Goal: Task Accomplishment & Management: Use online tool/utility

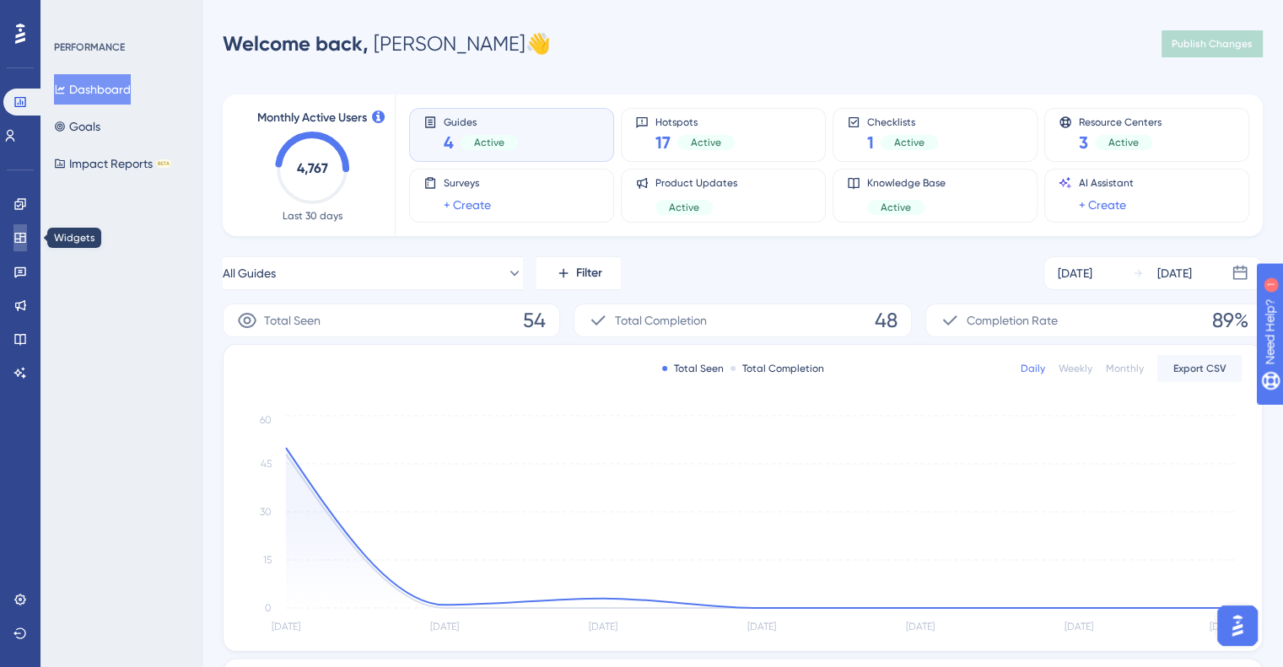
click at [20, 243] on icon at bounding box center [19, 237] width 13 height 13
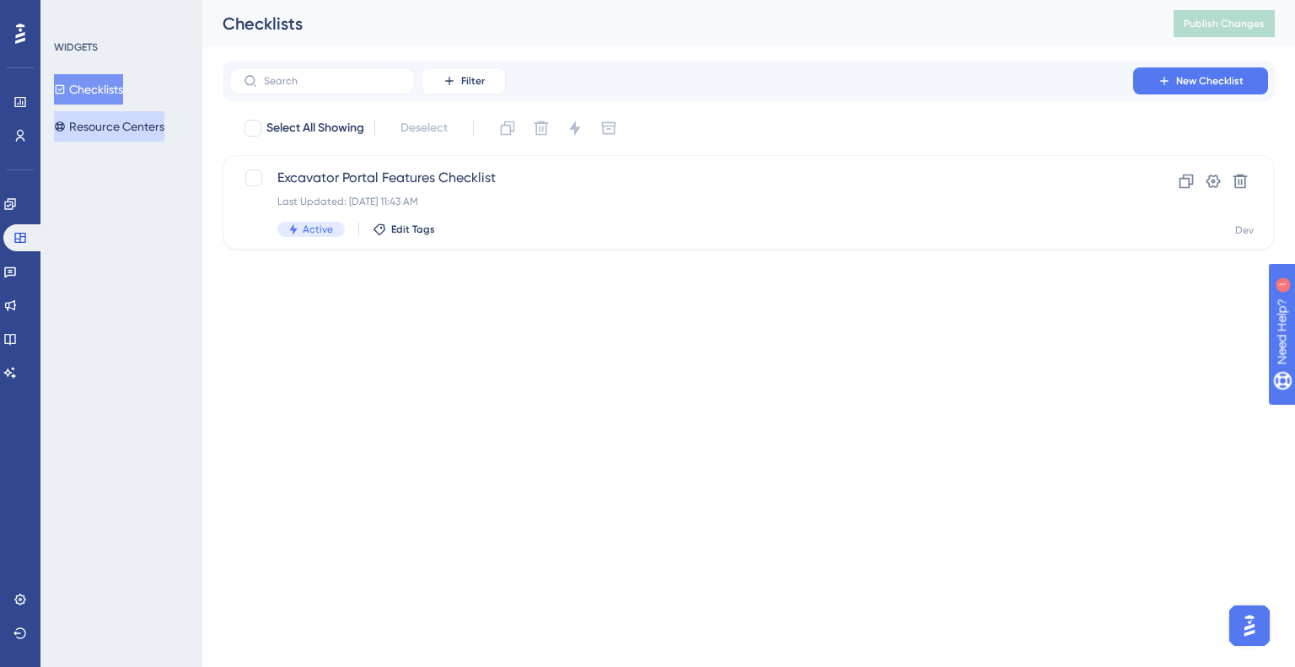
click at [110, 121] on button "Resource Centers" at bounding box center [109, 126] width 110 height 30
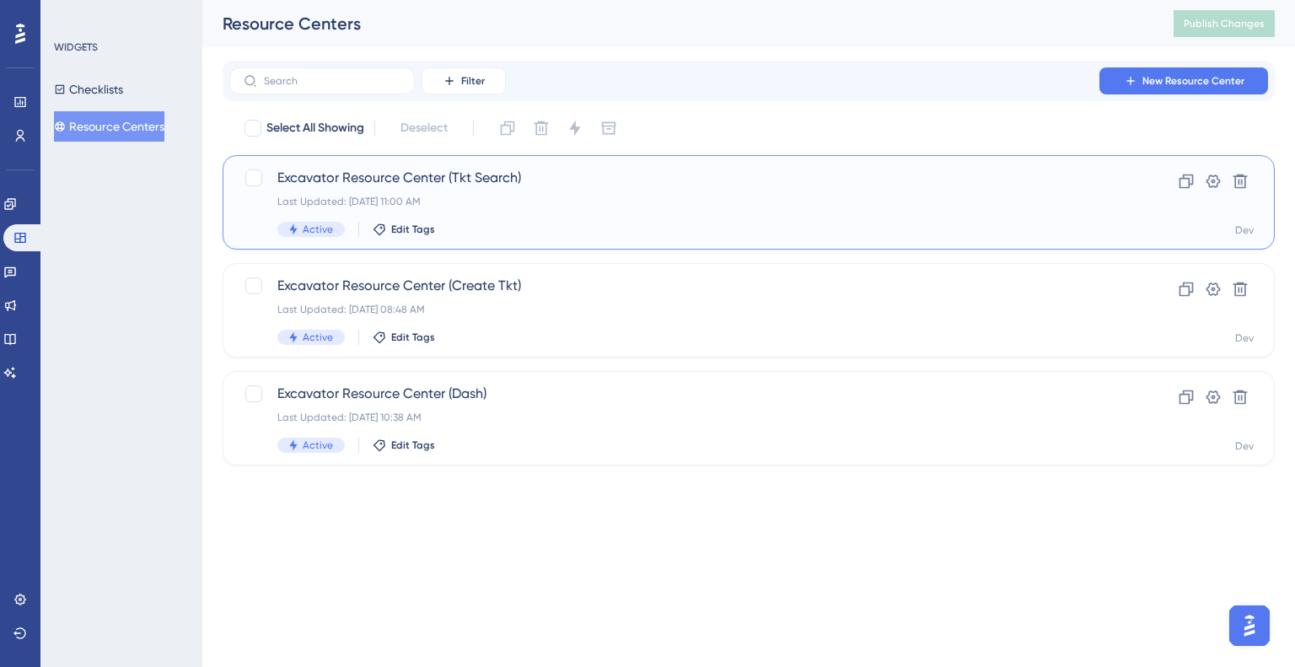
click at [474, 168] on span "Excavator Resource Center (Tkt Search)" at bounding box center [681, 178] width 808 height 20
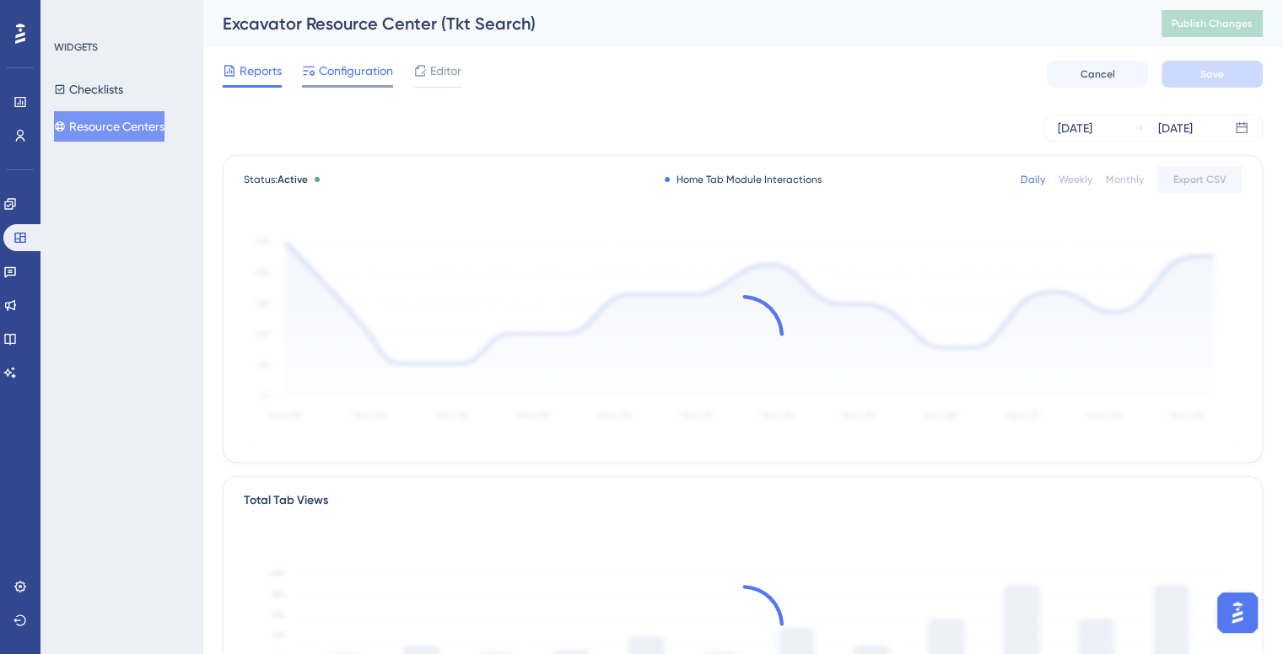
click at [356, 71] on span "Configuration" at bounding box center [356, 71] width 74 height 20
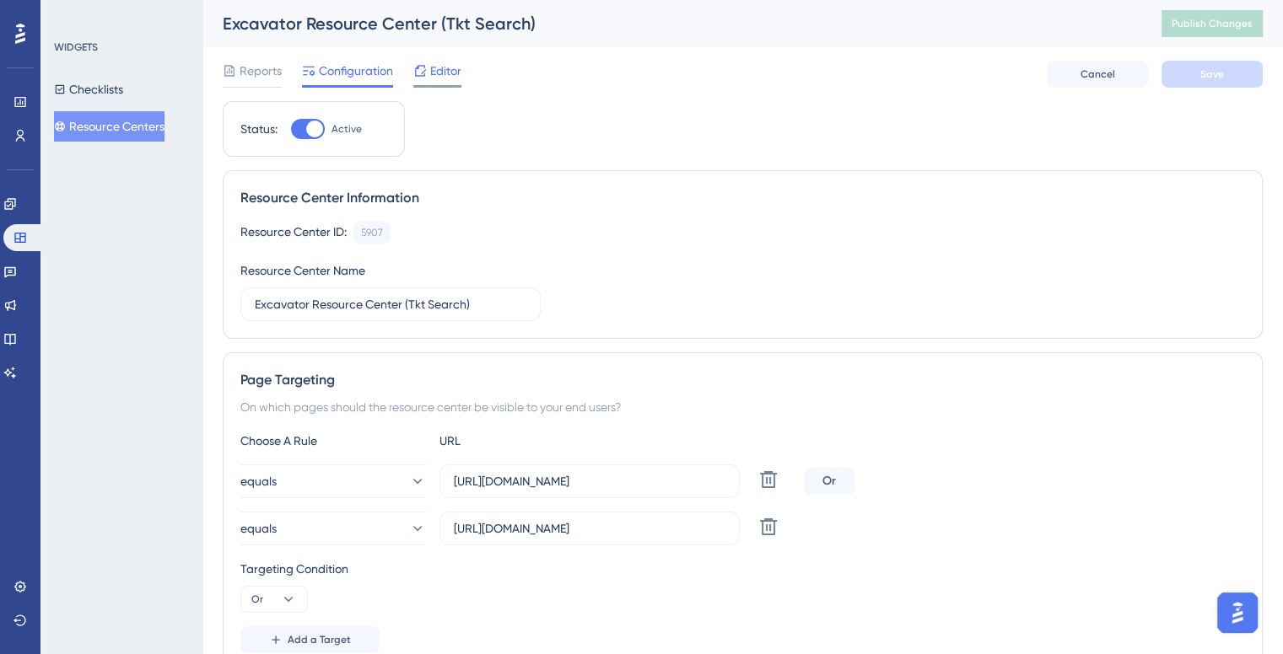
click at [455, 73] on span "Editor" at bounding box center [445, 71] width 31 height 20
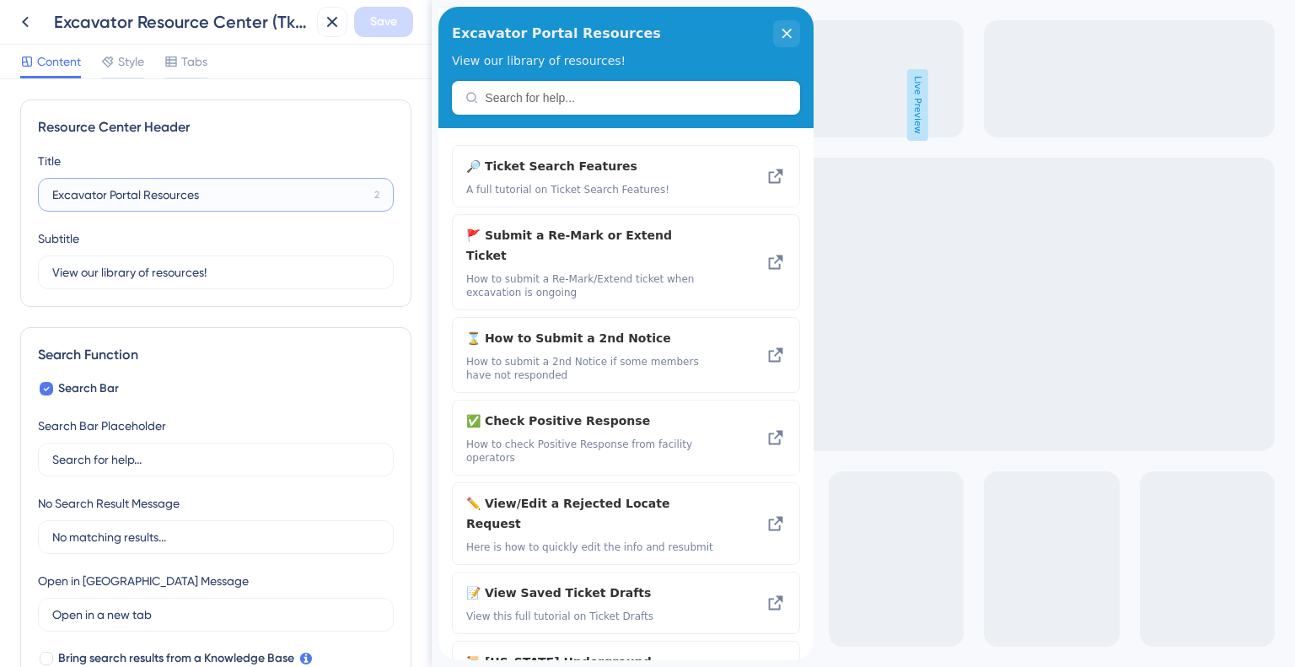
click at [205, 194] on input "Excavator Portal Resources" at bounding box center [209, 195] width 315 height 19
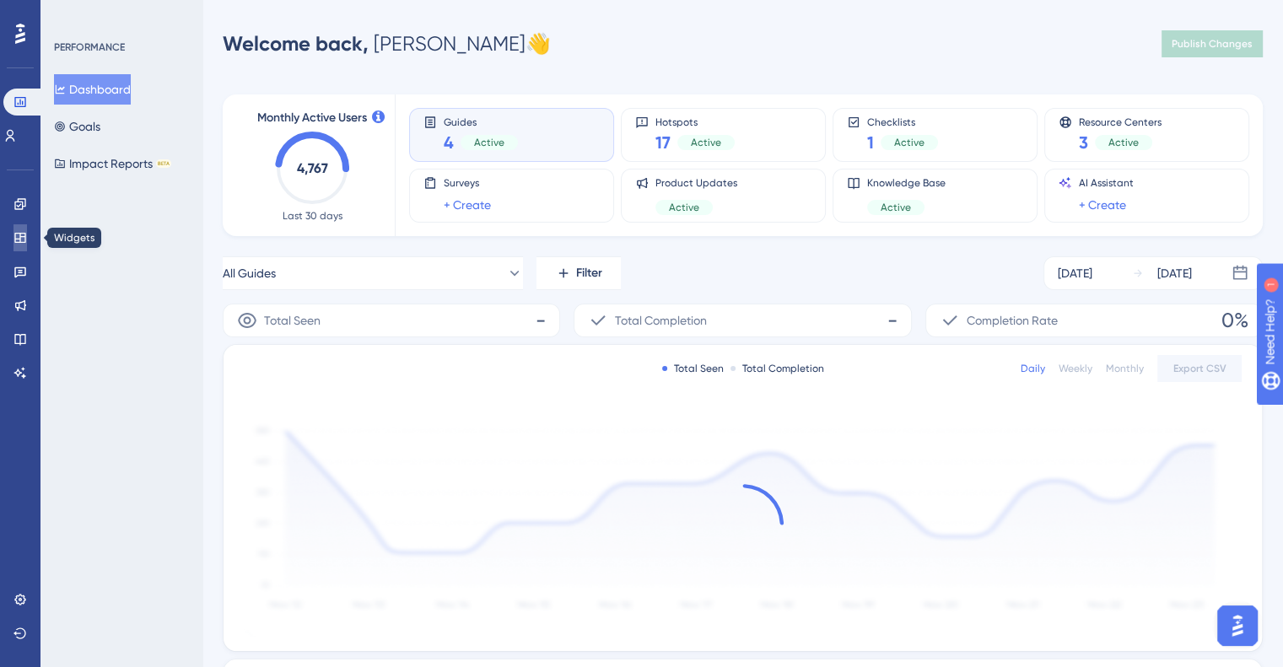
click at [26, 235] on icon at bounding box center [19, 237] width 13 height 13
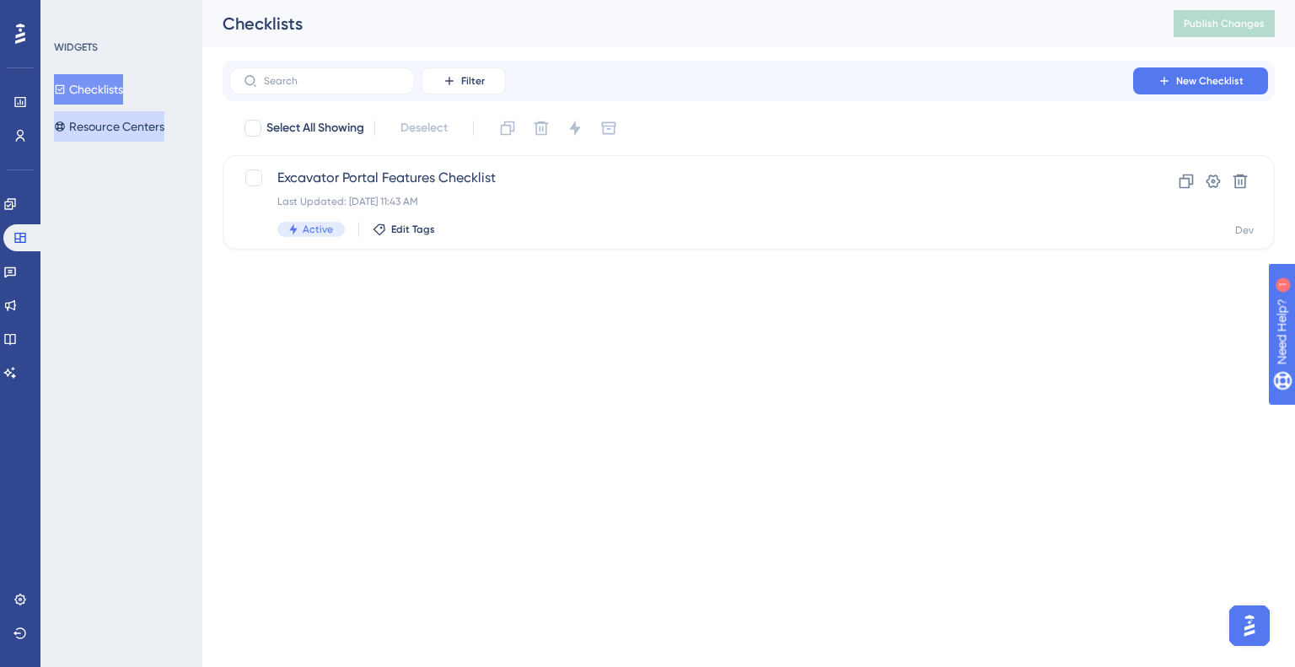
click at [117, 134] on button "Resource Centers" at bounding box center [109, 126] width 110 height 30
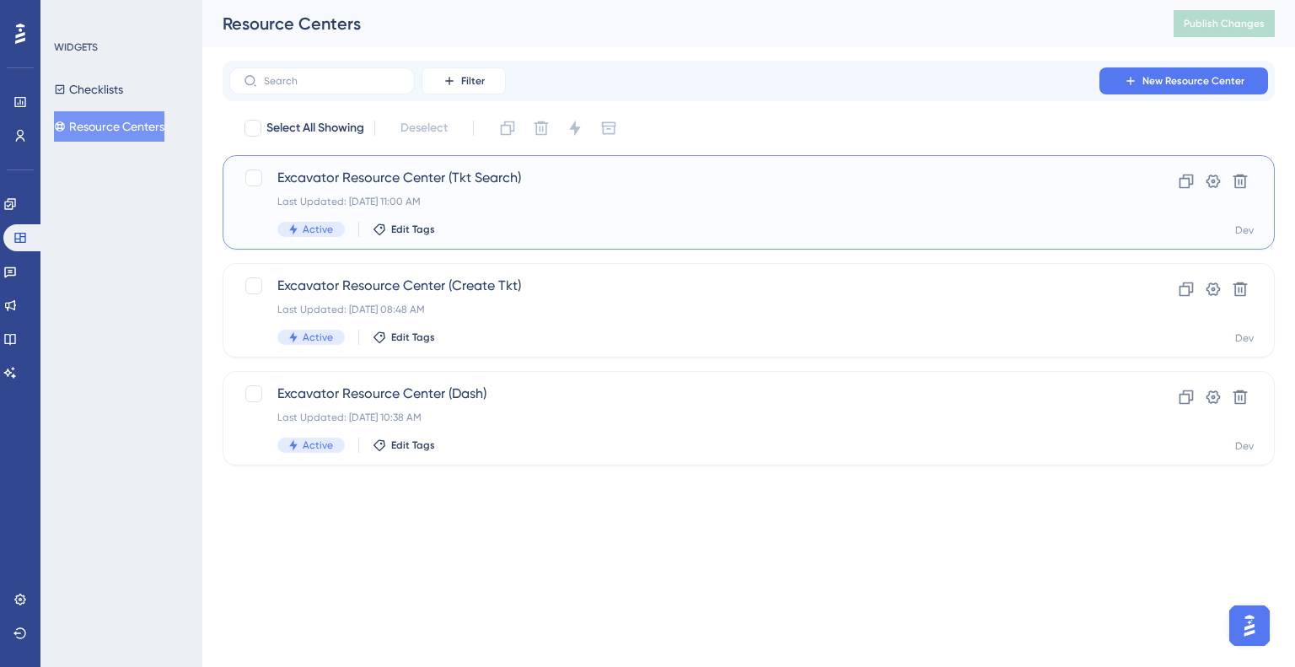
click at [547, 185] on span "Excavator Resource Center (Tkt Search)" at bounding box center [681, 178] width 808 height 20
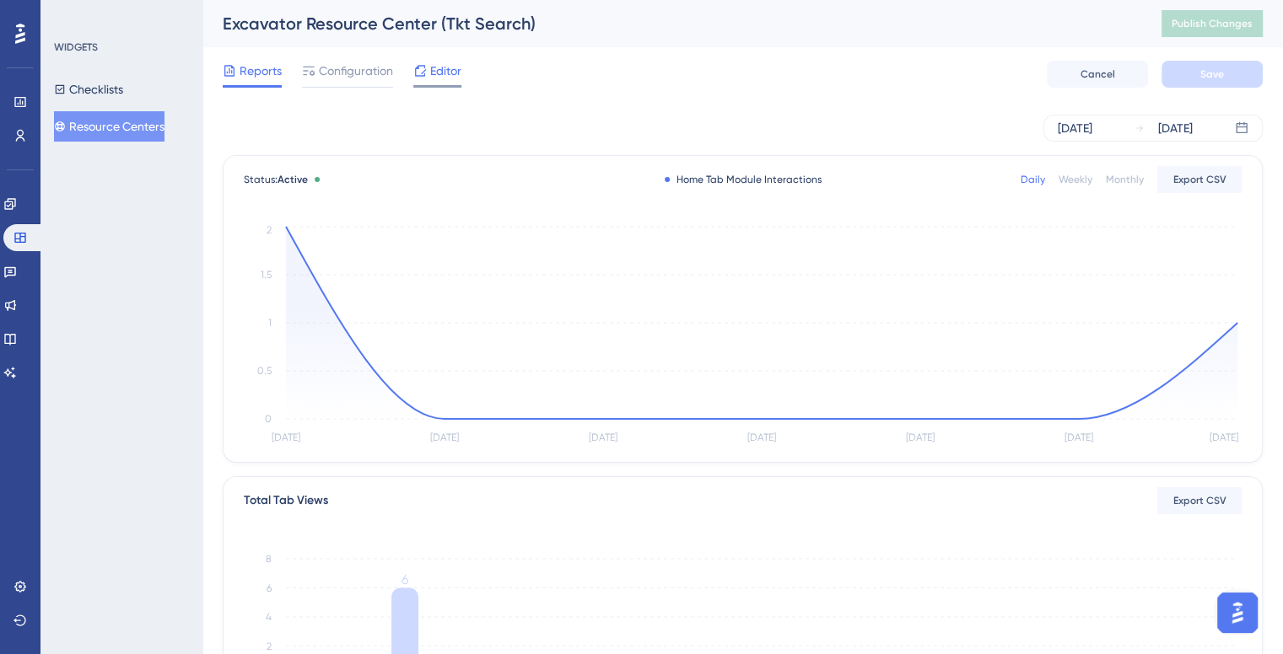
click at [451, 83] on div "Editor" at bounding box center [437, 74] width 48 height 27
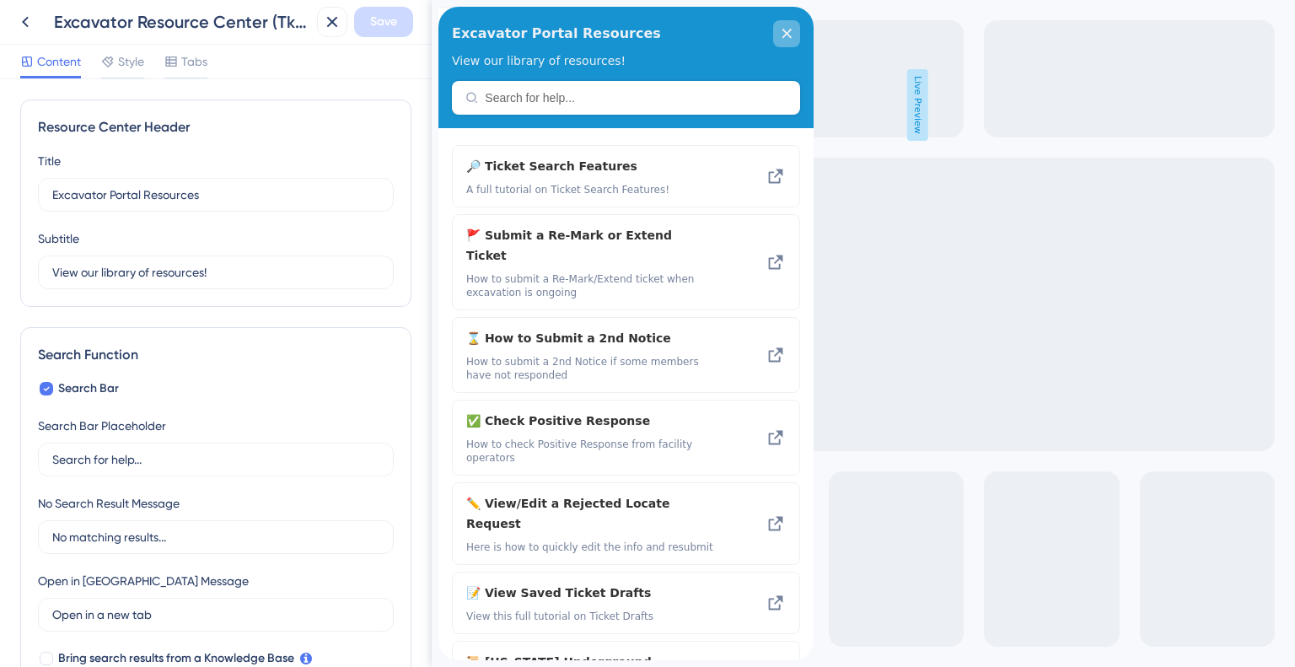
click at [793, 33] on div "close resource center" at bounding box center [786, 33] width 27 height 27
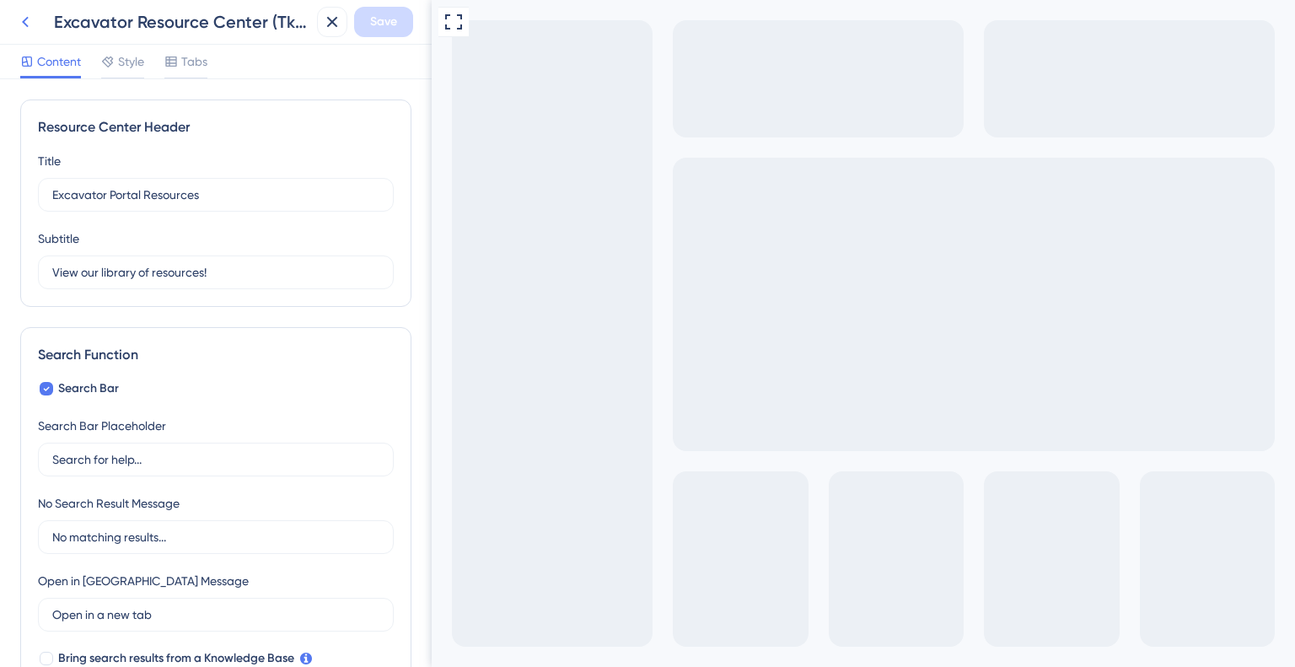
click at [20, 24] on icon at bounding box center [25, 22] width 20 height 20
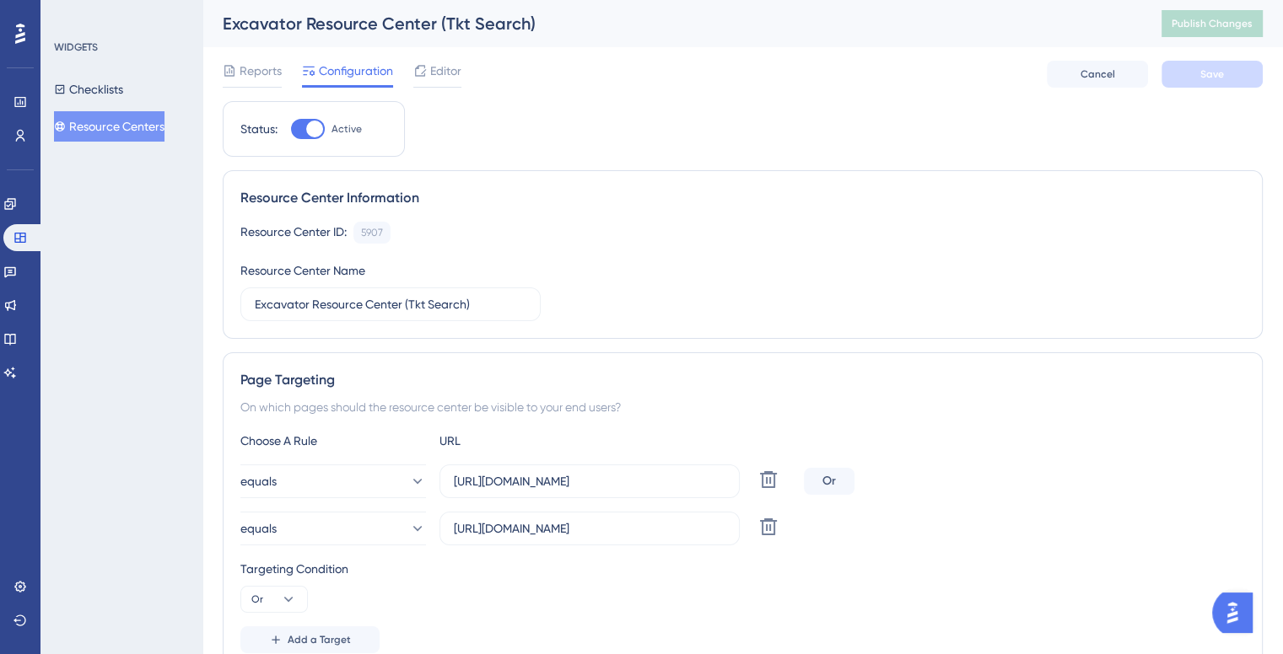
click at [137, 131] on button "Resource Centers" at bounding box center [109, 126] width 110 height 30
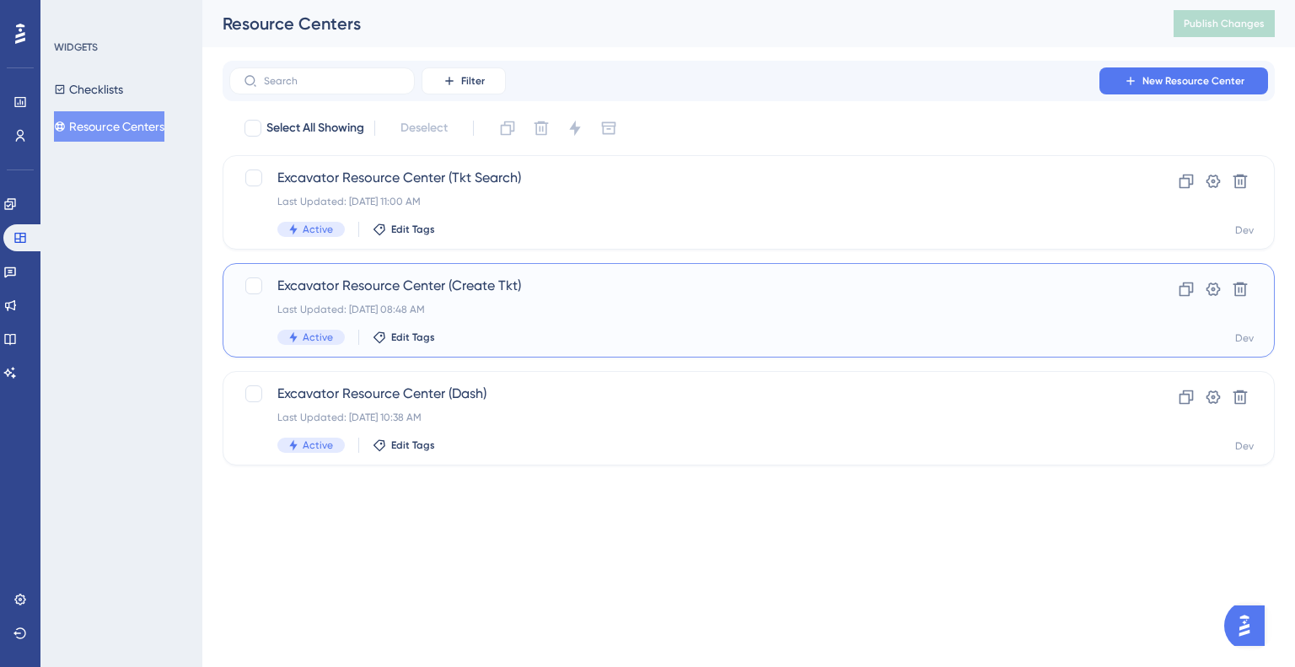
click at [490, 277] on span "Excavator Resource Center (Create Tkt)" at bounding box center [681, 286] width 808 height 20
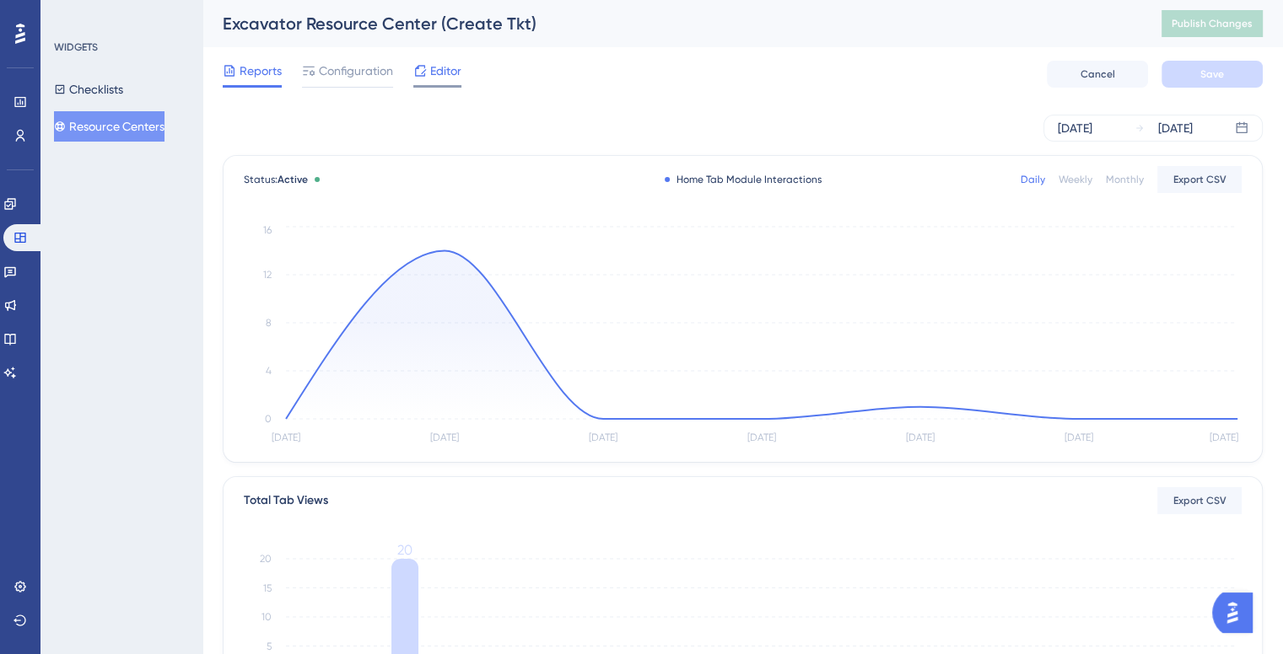
click at [422, 83] on div "Editor" at bounding box center [437, 74] width 48 height 27
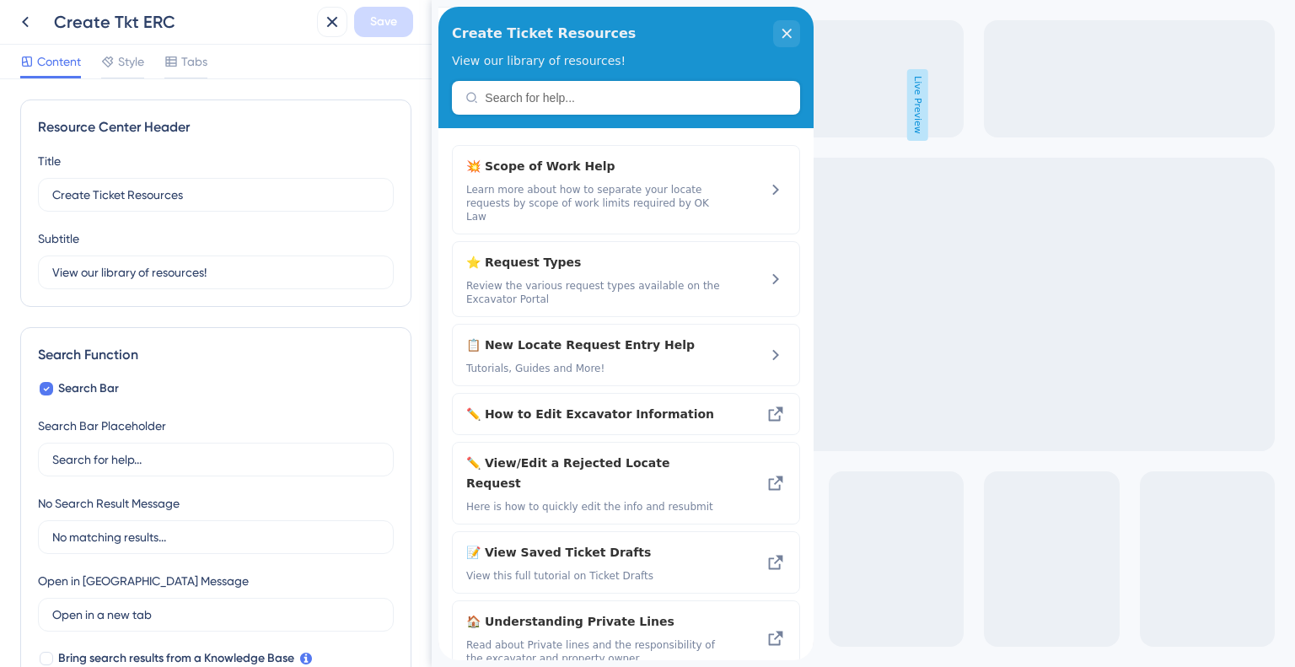
drag, startPoint x: 425, startPoint y: 236, endPoint x: 40, endPoint y: 198, distance: 387.3
click at [136, 70] on span "Style" at bounding box center [131, 61] width 26 height 20
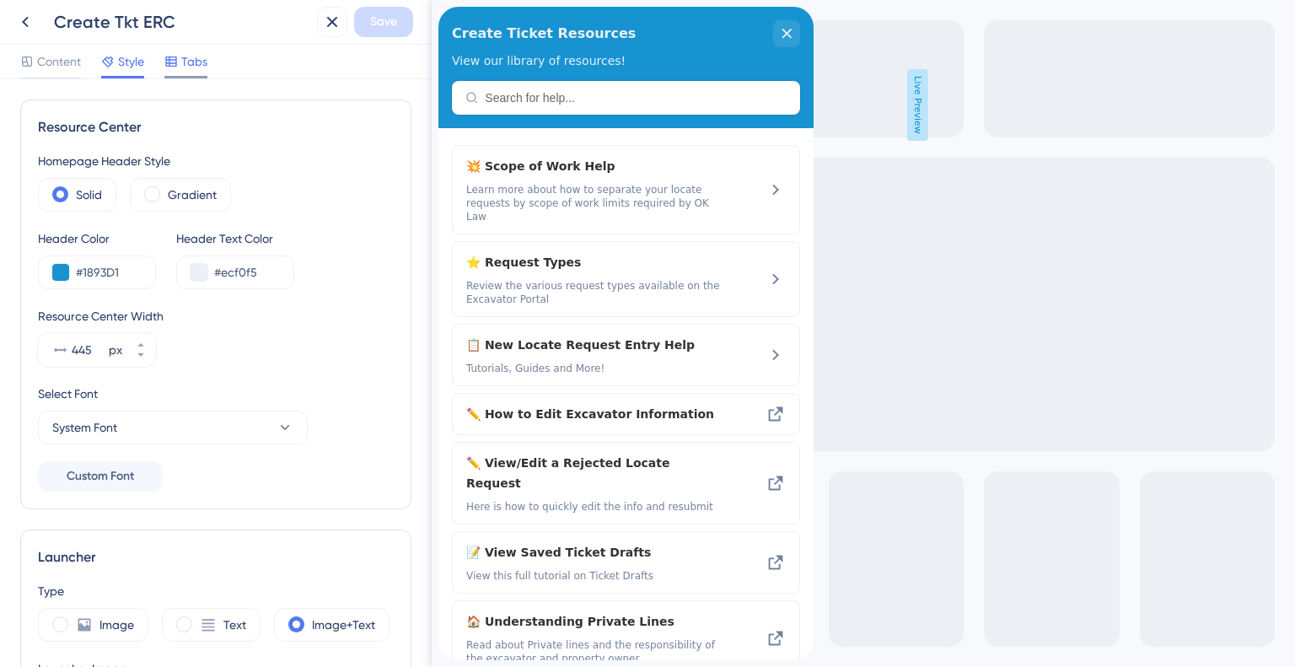
click at [182, 67] on span "Tabs" at bounding box center [194, 61] width 26 height 20
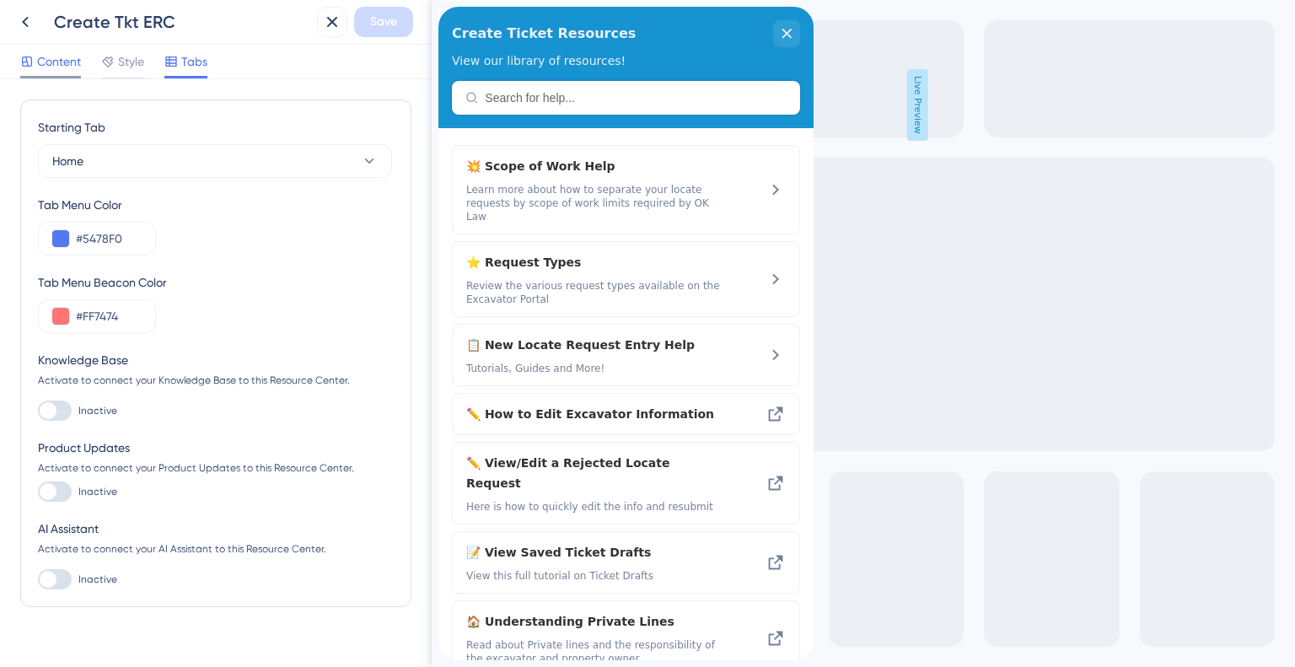
click at [78, 62] on span "Content" at bounding box center [59, 61] width 44 height 20
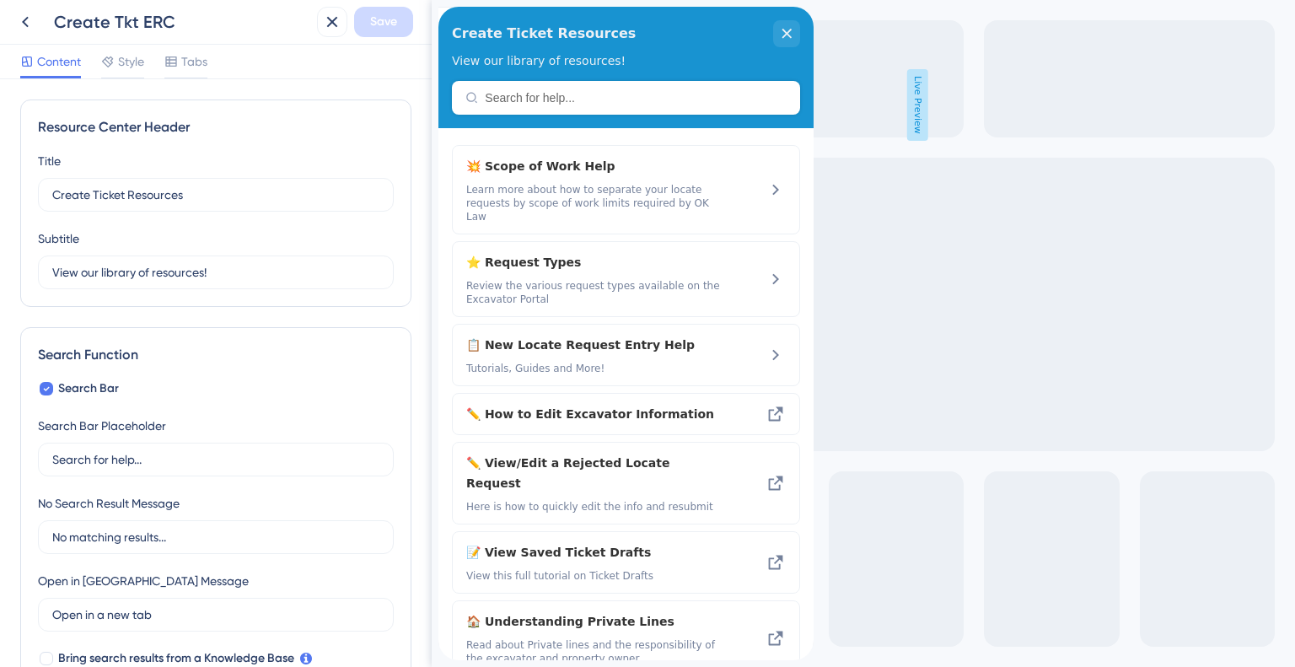
drag, startPoint x: 423, startPoint y: 255, endPoint x: 51, endPoint y: 197, distance: 377.2
click at [131, 70] on span "Style" at bounding box center [131, 61] width 26 height 20
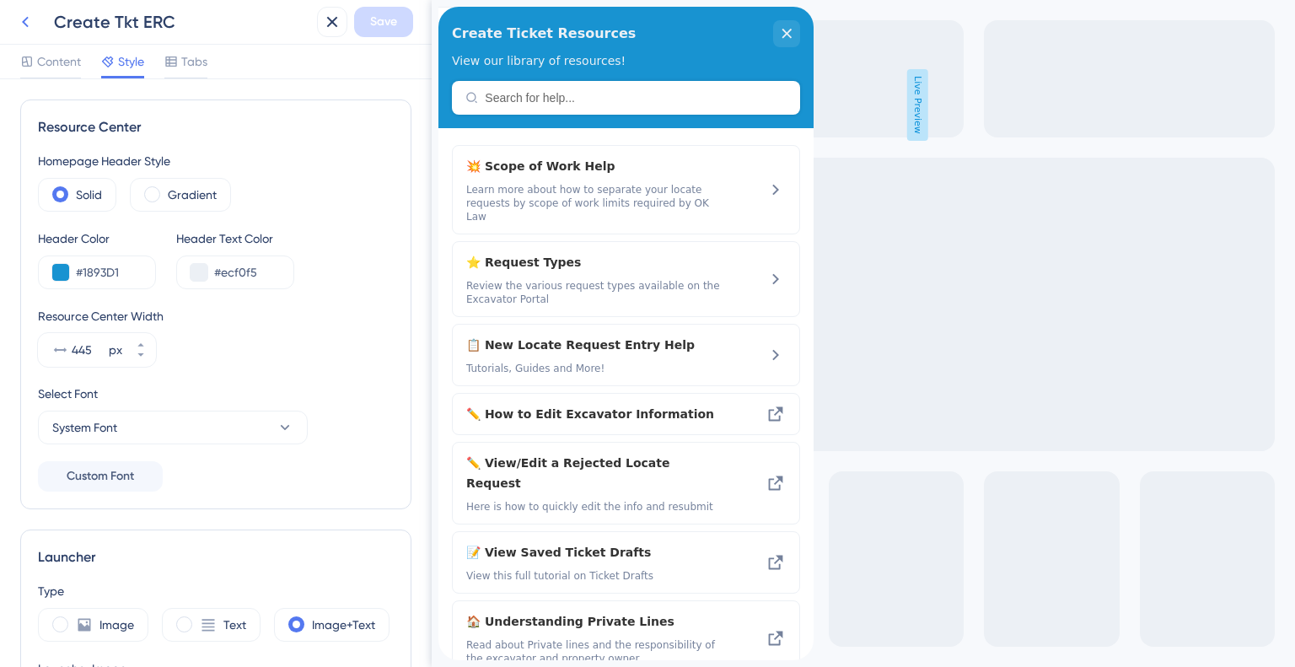
click at [31, 27] on icon at bounding box center [25, 22] width 20 height 20
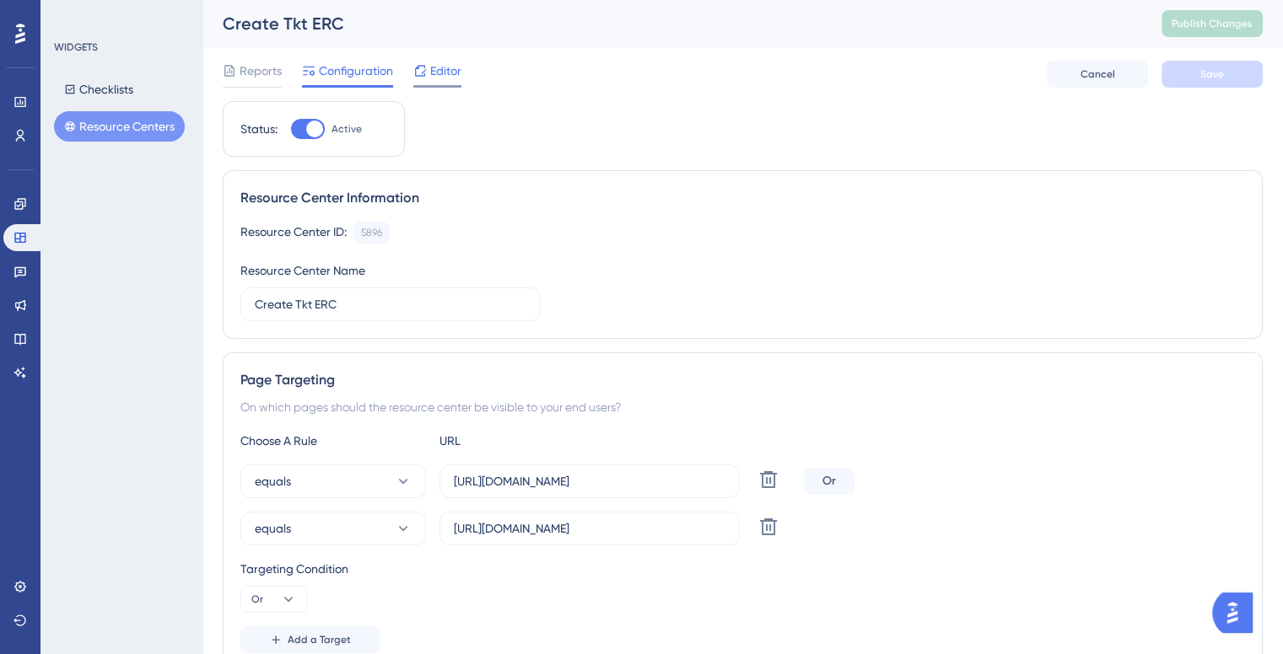
click at [449, 80] on span "Editor" at bounding box center [445, 71] width 31 height 20
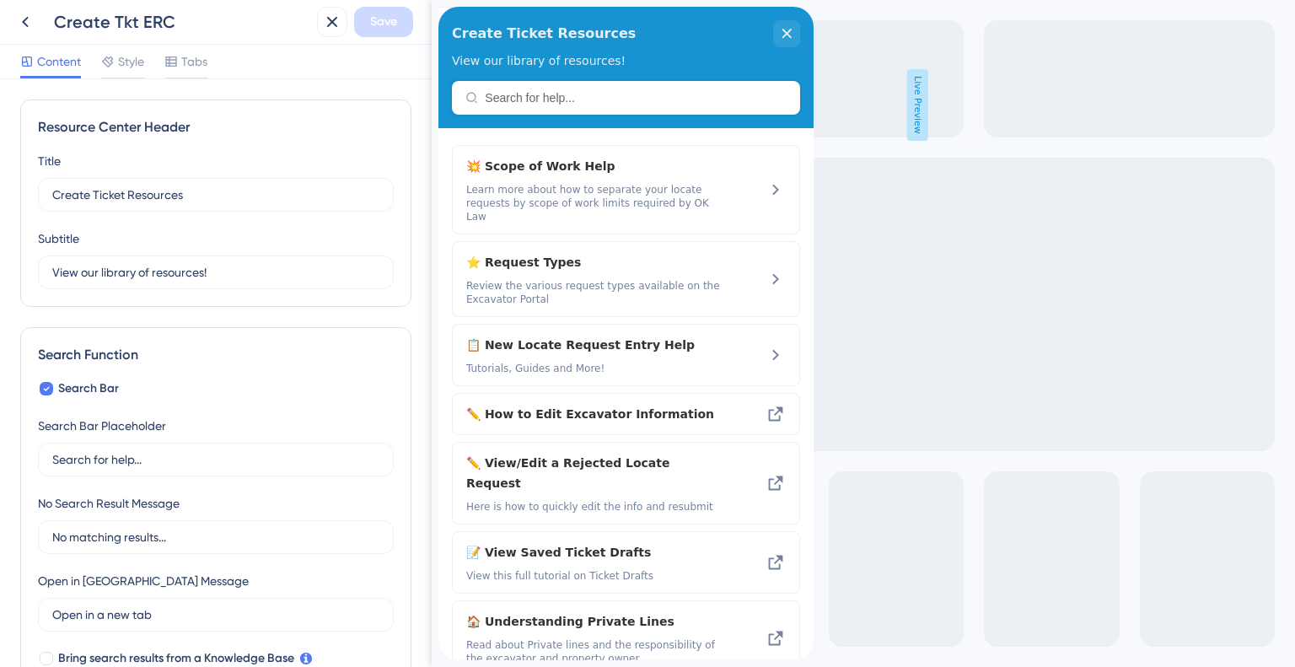
drag, startPoint x: 423, startPoint y: 232, endPoint x: 35, endPoint y: 145, distance: 398.4
click at [133, 63] on span "Style" at bounding box center [131, 61] width 26 height 20
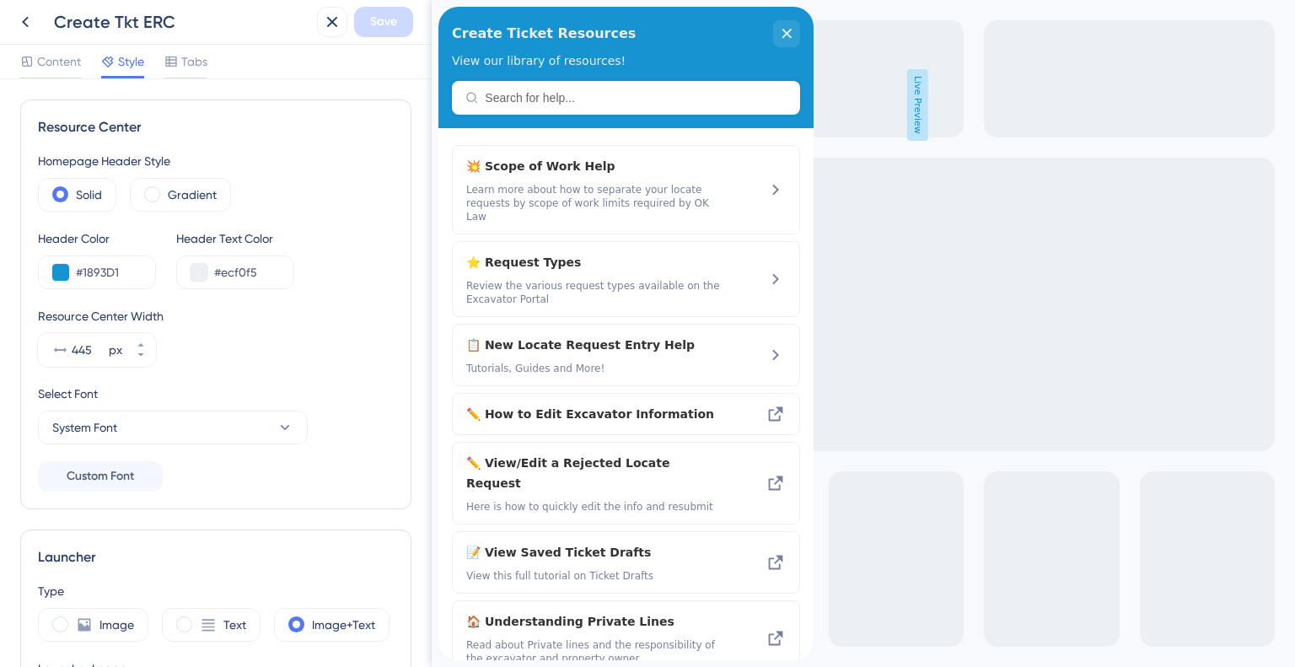
drag, startPoint x: 426, startPoint y: 222, endPoint x: 3, endPoint y: 148, distance: 429.0
click at [72, 76] on div at bounding box center [50, 77] width 61 height 3
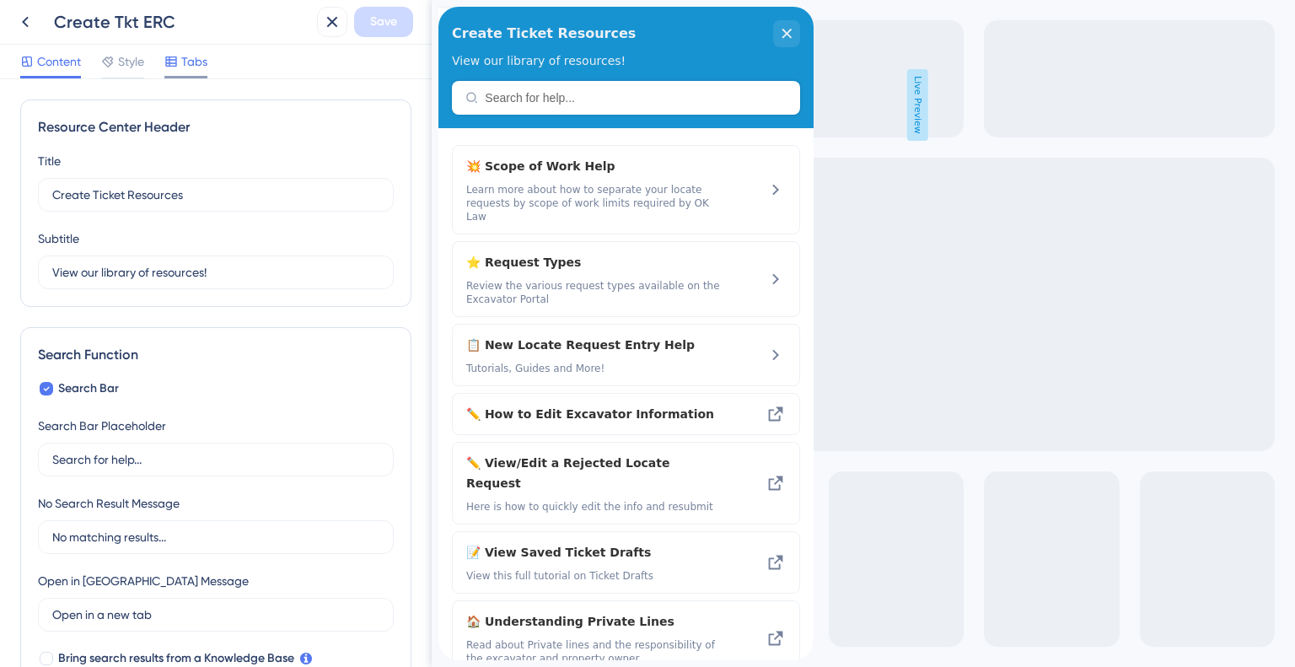
click at [202, 63] on span "Tabs" at bounding box center [194, 61] width 26 height 20
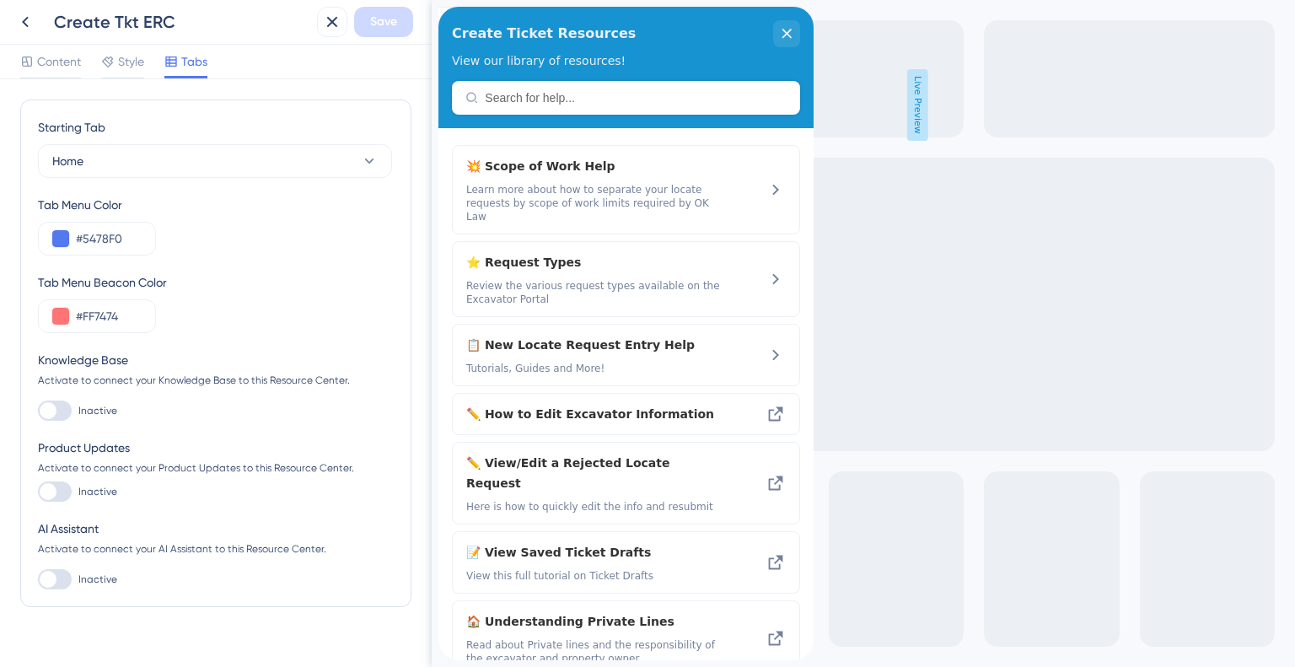
drag, startPoint x: 426, startPoint y: 269, endPoint x: 6, endPoint y: 173, distance: 430.9
click at [371, 155] on icon at bounding box center [369, 161] width 17 height 17
click at [118, 73] on div "Style" at bounding box center [122, 64] width 43 height 27
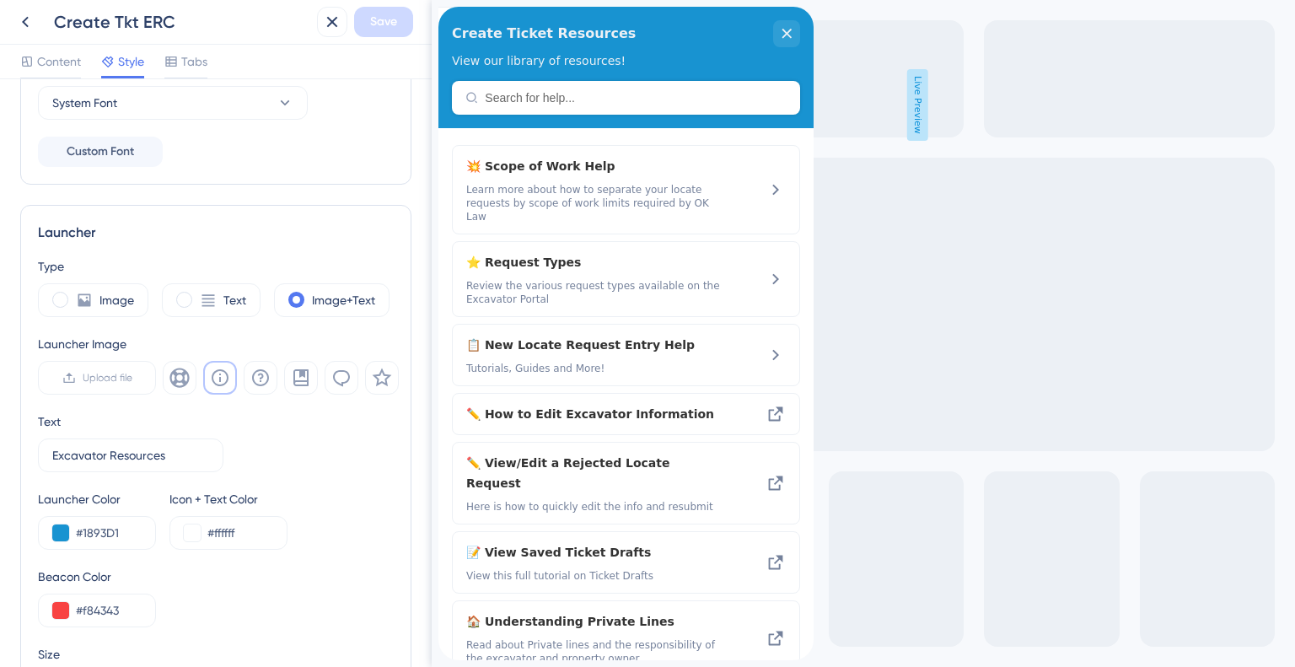
scroll to position [425, 0]
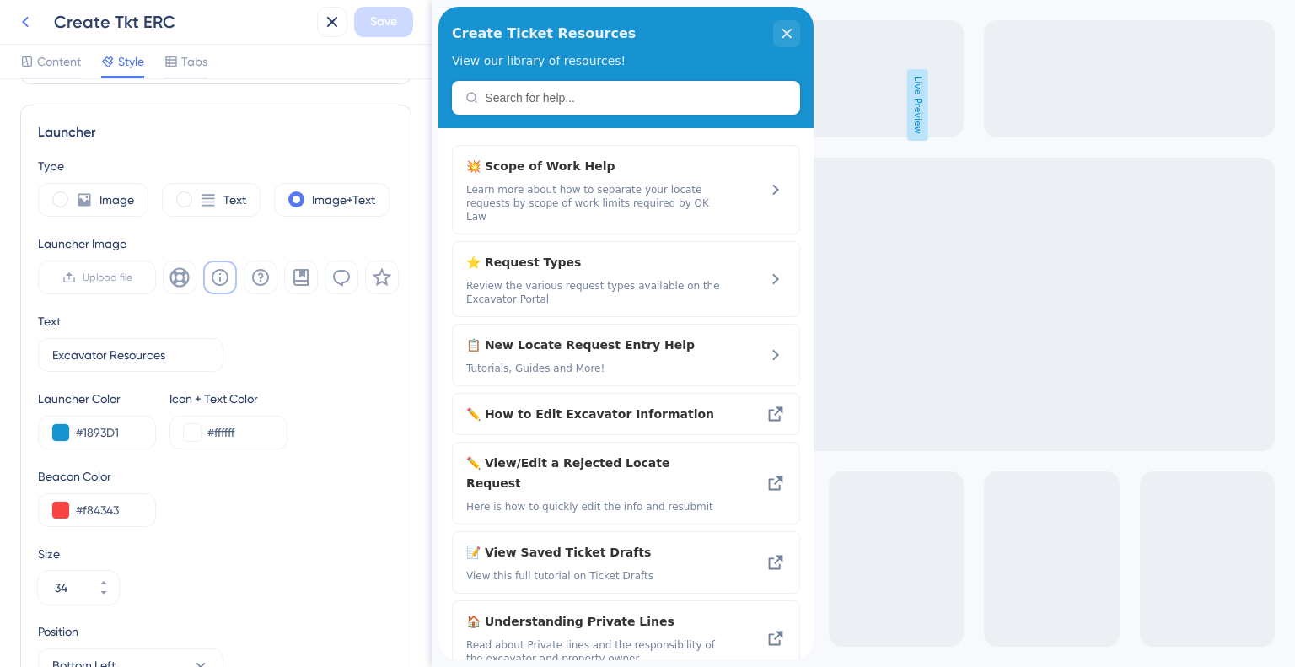
click at [28, 24] on icon at bounding box center [25, 22] width 20 height 20
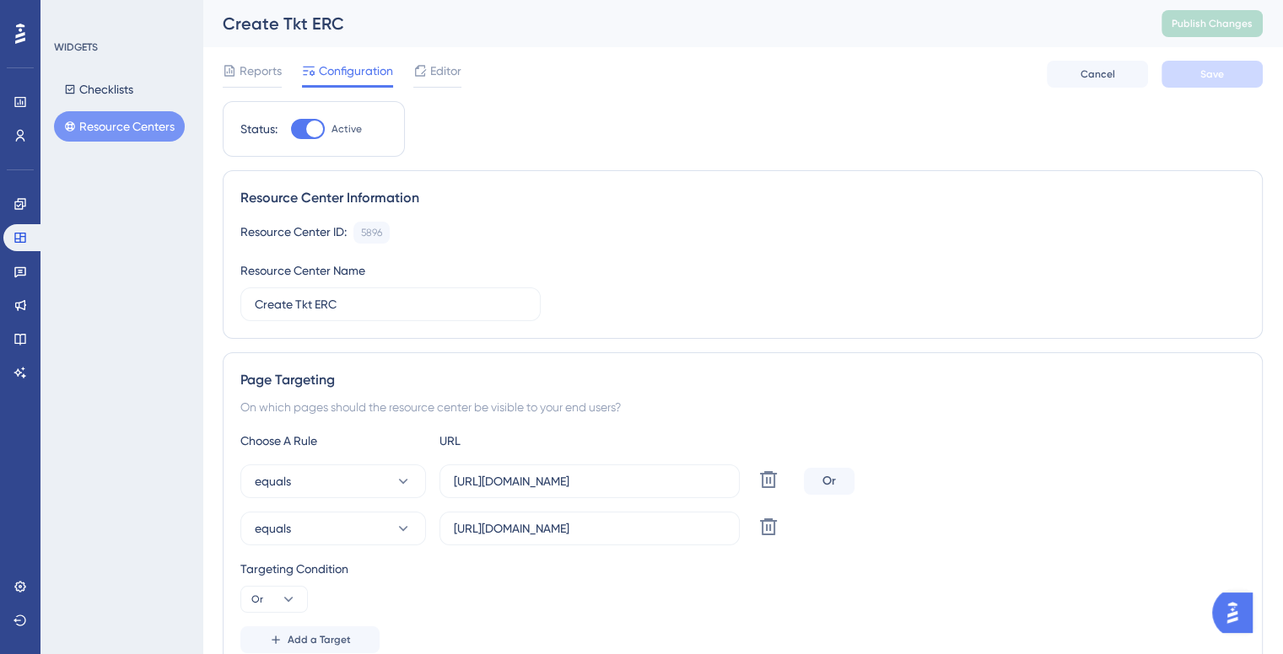
click at [120, 131] on button "Resource Centers" at bounding box center [119, 126] width 131 height 30
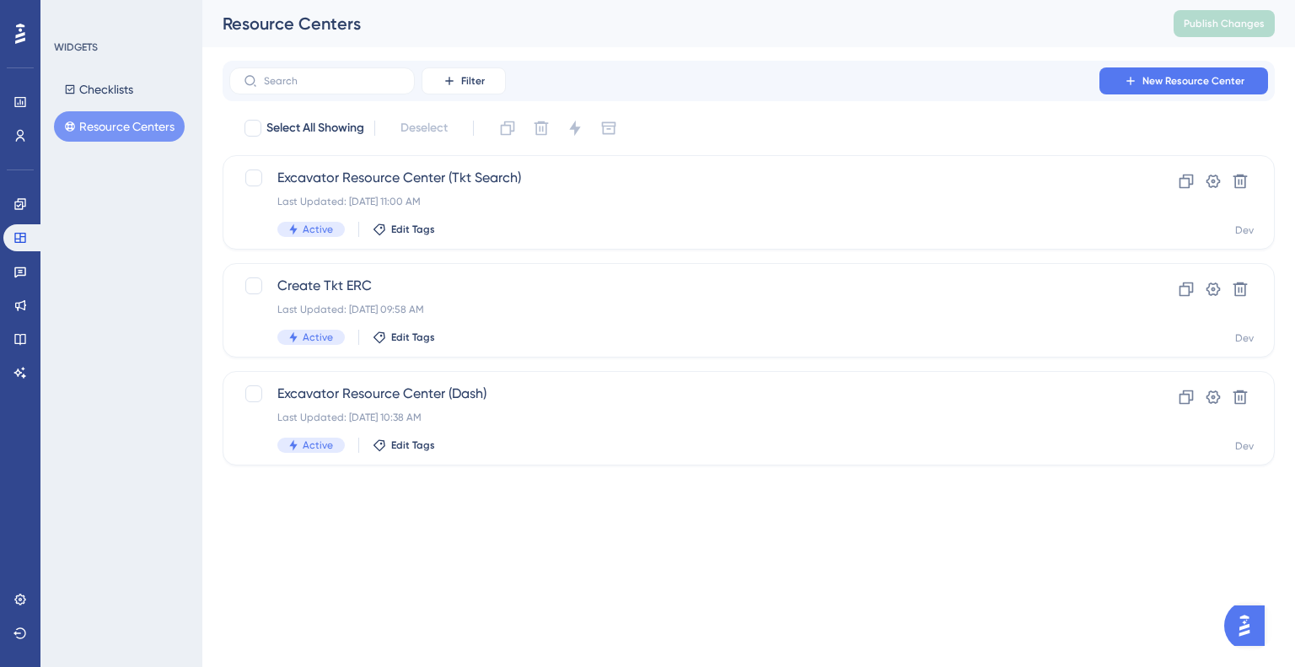
click at [110, 112] on button "Resource Centers" at bounding box center [119, 126] width 131 height 30
click at [17, 199] on icon at bounding box center [19, 203] width 11 height 11
